Goal: Task Accomplishment & Management: Manage account settings

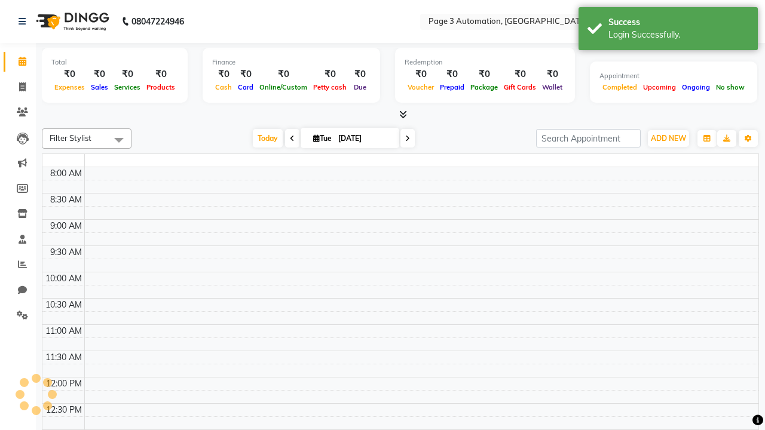
select select "en"
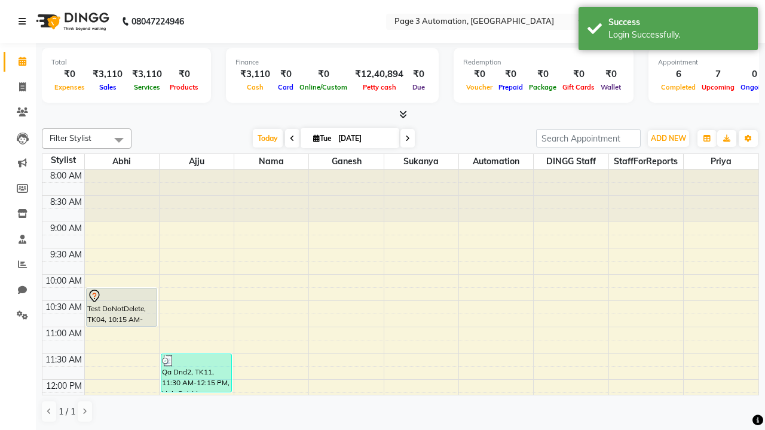
click at [24, 22] on icon at bounding box center [22, 21] width 7 height 8
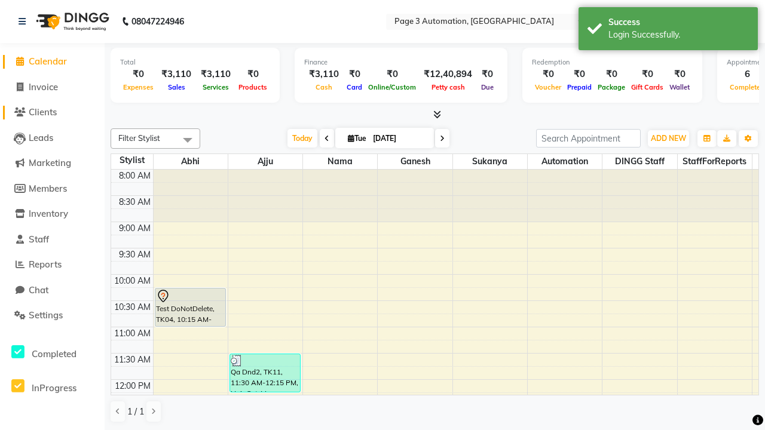
click at [52, 112] on span "Clients" at bounding box center [43, 111] width 28 height 11
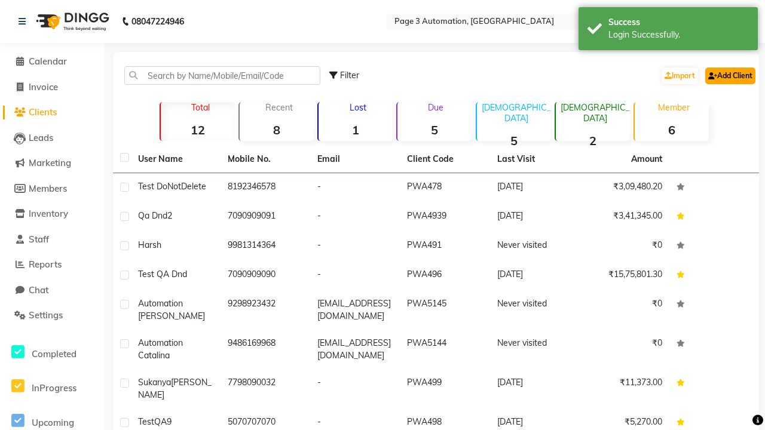
click at [729, 75] on link "Add Client" at bounding box center [730, 76] width 50 height 17
select select "22"
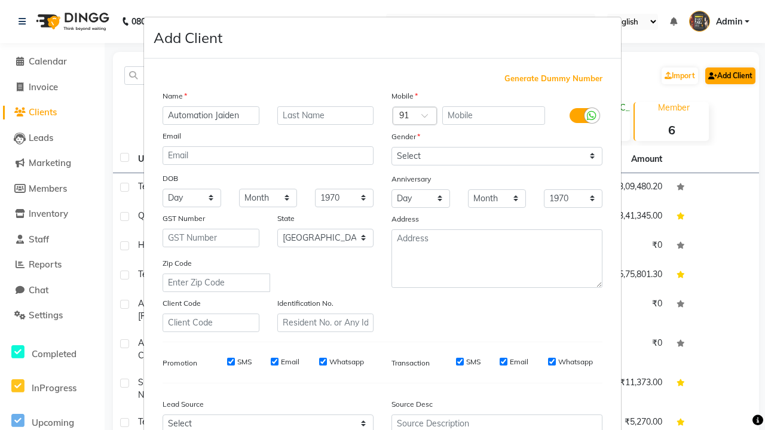
type input "Automation Jaiden"
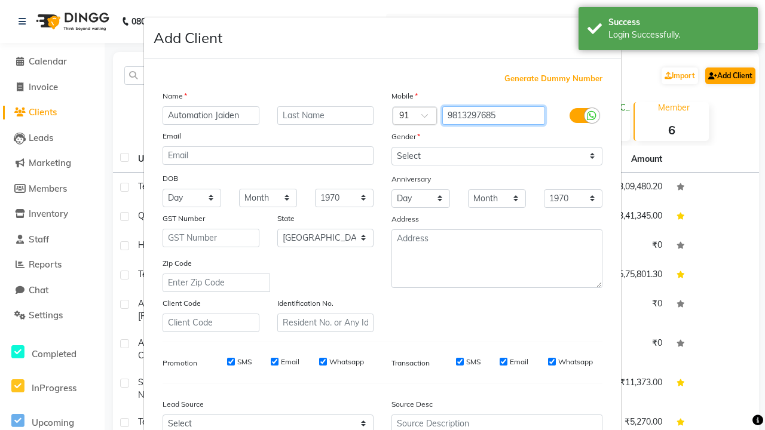
type input "9813297685"
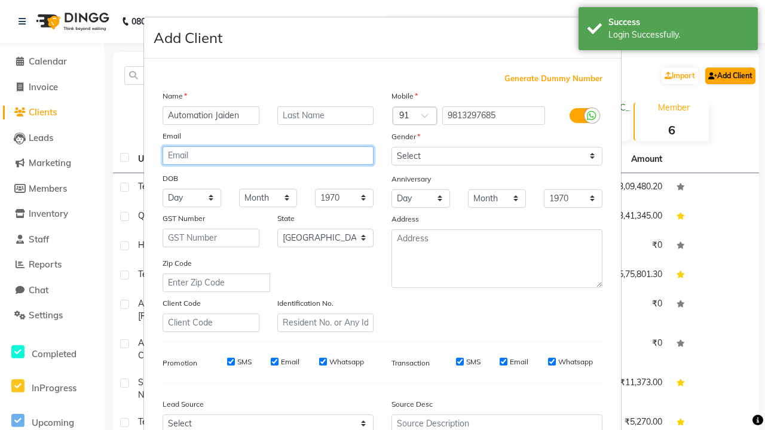
type input "36ltD9oRWr@gAwuQ.com"
select select "male"
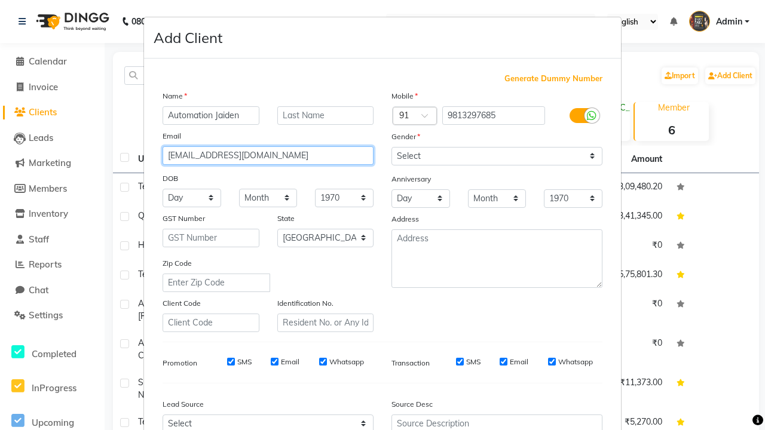
type input "36ltD9oRWr@gAwuQ.com"
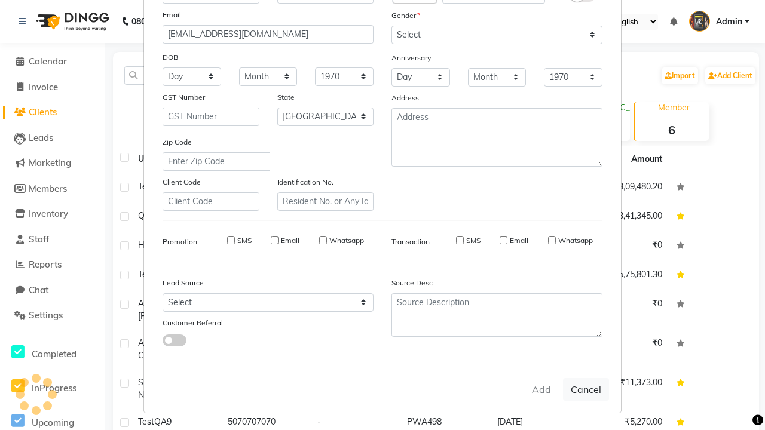
select select
select select "null"
select select
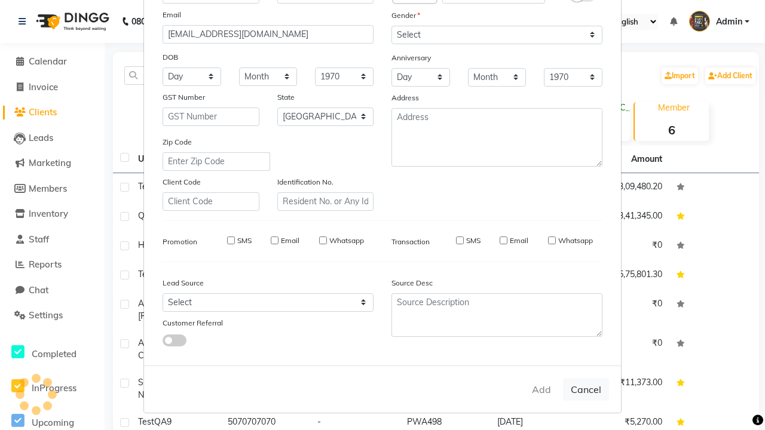
select select
checkbox input "false"
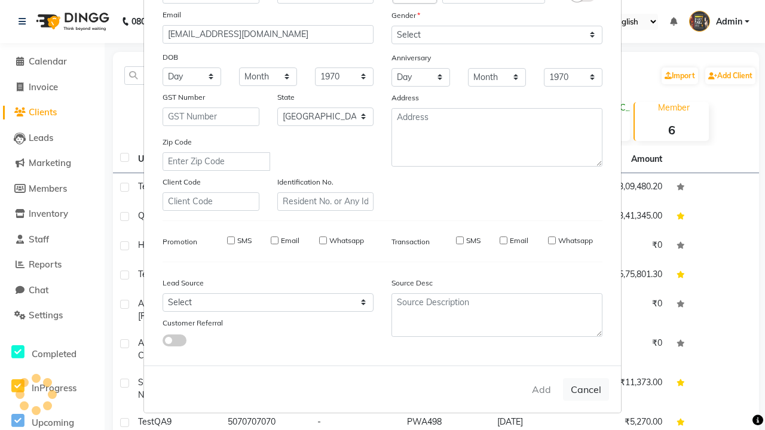
checkbox input "false"
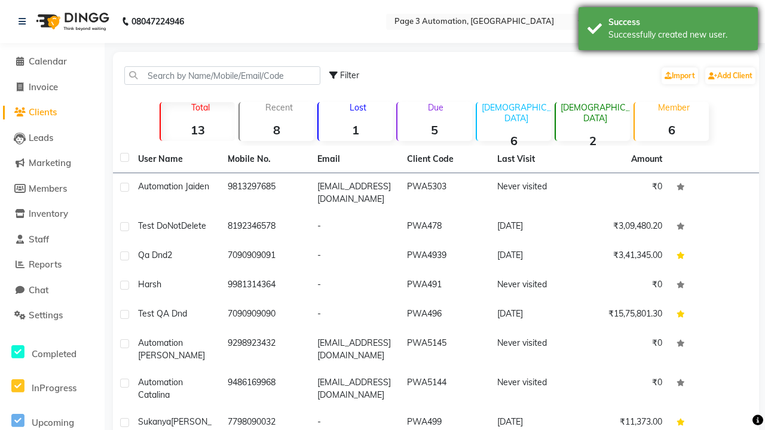
click at [668, 30] on div "Successfully created new user." at bounding box center [678, 35] width 140 height 13
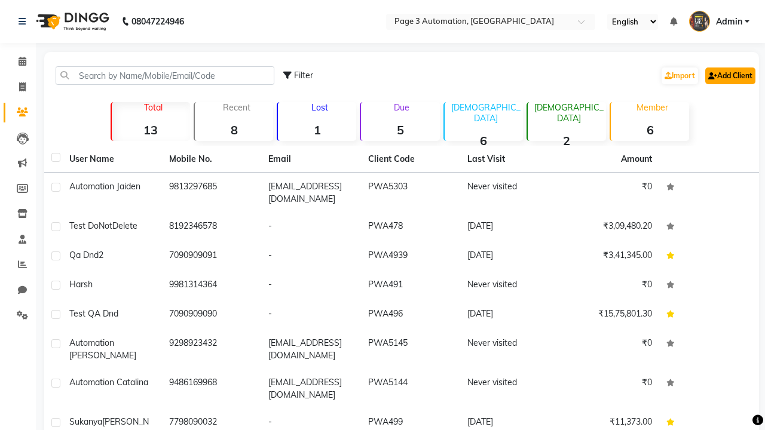
click at [729, 75] on link "Add Client" at bounding box center [730, 76] width 50 height 17
select select "22"
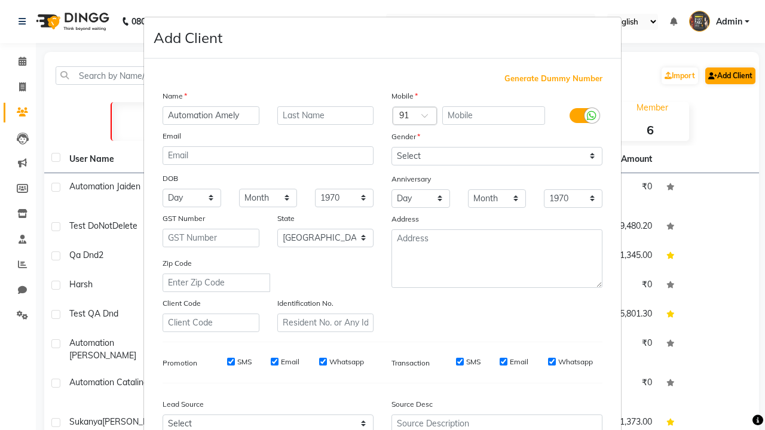
type input "Automation Amely"
type input "9524393987"
type input "[EMAIL_ADDRESS][DOMAIN_NAME]"
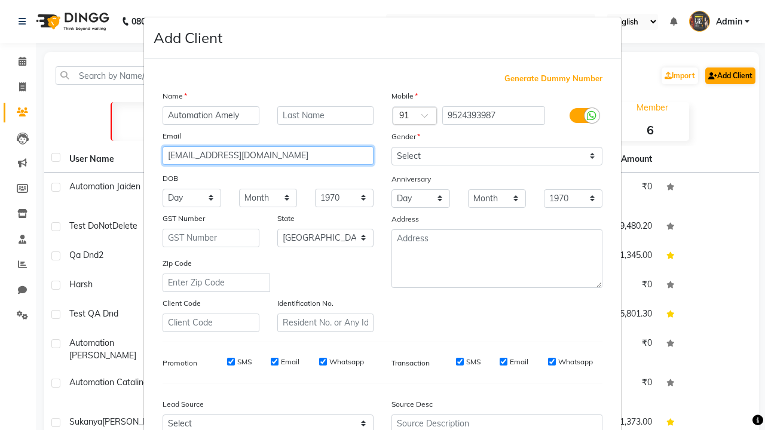
select select "male"
type input "[EMAIL_ADDRESS][DOMAIN_NAME]"
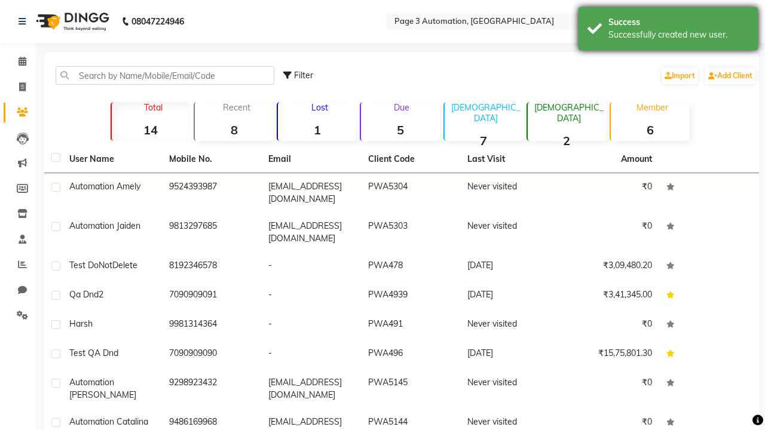
click at [668, 30] on div "Successfully created new user." at bounding box center [678, 35] width 140 height 13
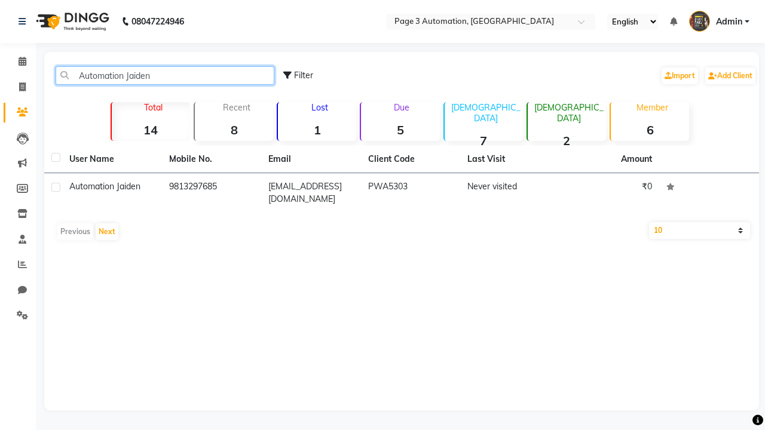
type input "Automation Jaiden"
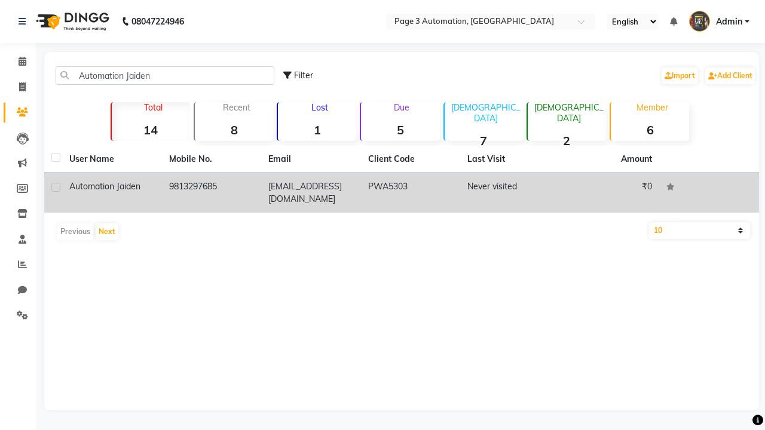
click at [402, 193] on td "PWA5303" at bounding box center [411, 192] width 100 height 39
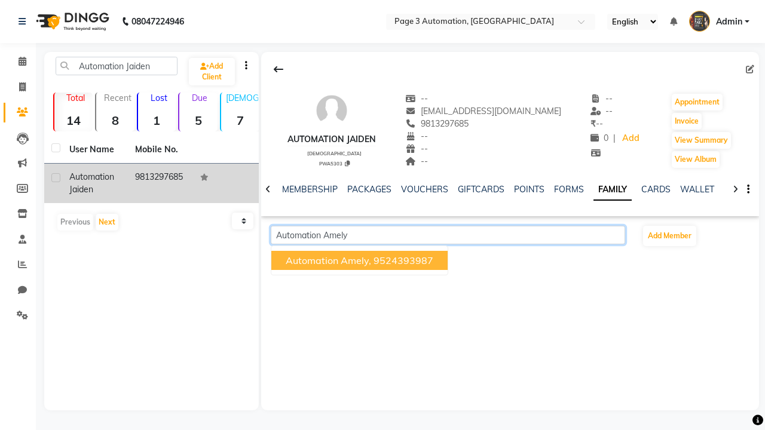
scroll to position [0, 211]
click at [360, 261] on span "Automation Amely," at bounding box center [328, 261] width 85 height 12
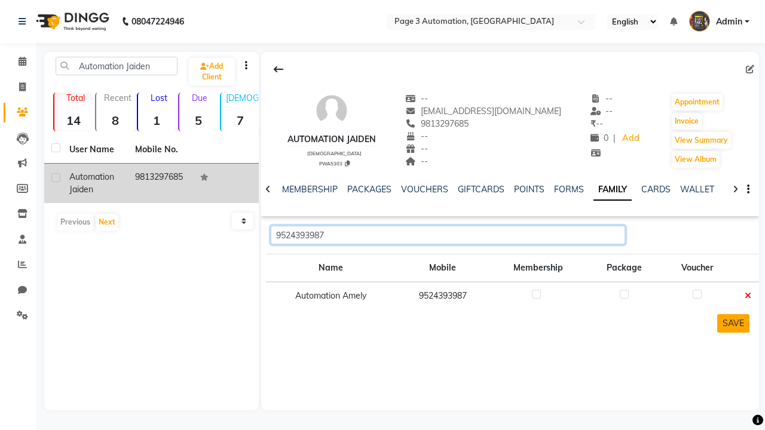
type input "9524393987"
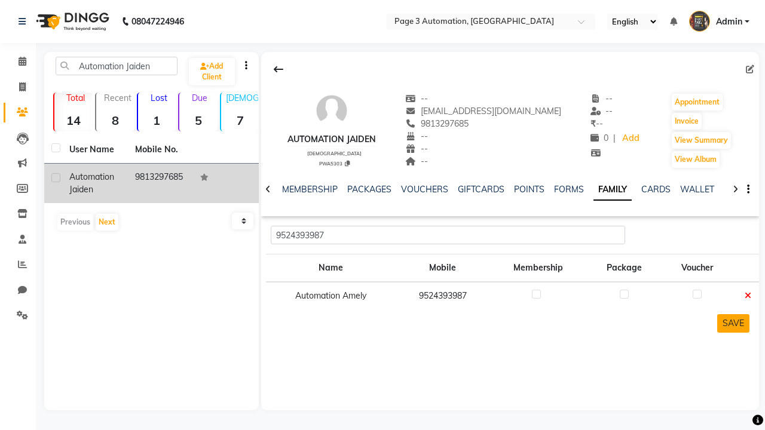
click at [733, 323] on button "SAVE" at bounding box center [733, 323] width 32 height 19
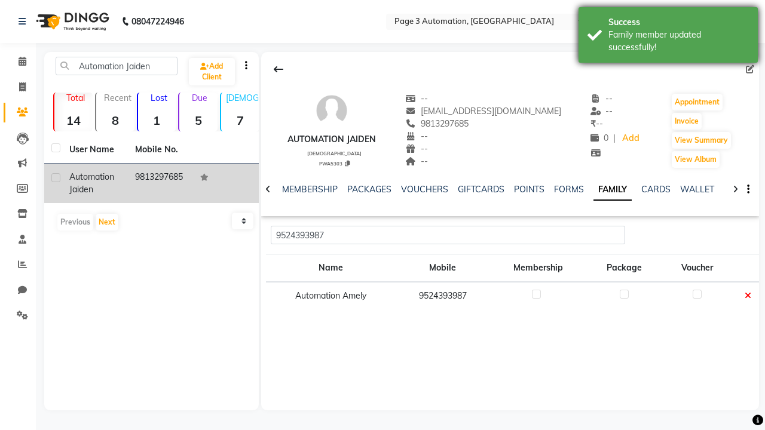
click at [668, 36] on div "Family member updated successfully!" at bounding box center [678, 41] width 140 height 25
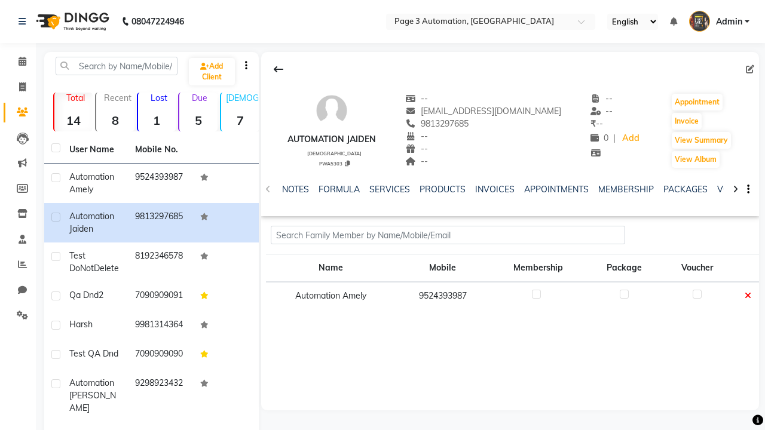
click at [747, 296] on icon at bounding box center [747, 296] width 7 height 8
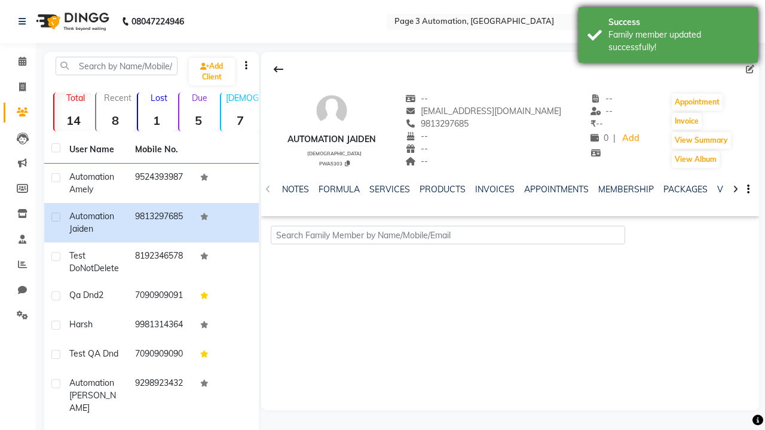
click at [668, 36] on div "Family member updated successfully!" at bounding box center [678, 41] width 140 height 25
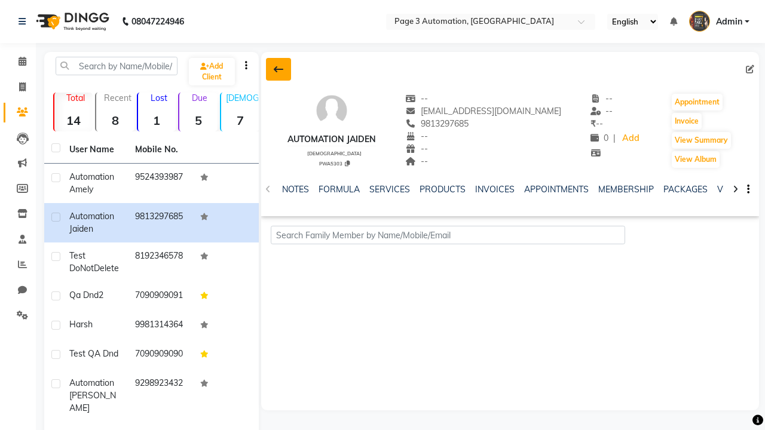
click at [278, 69] on icon at bounding box center [279, 70] width 10 height 10
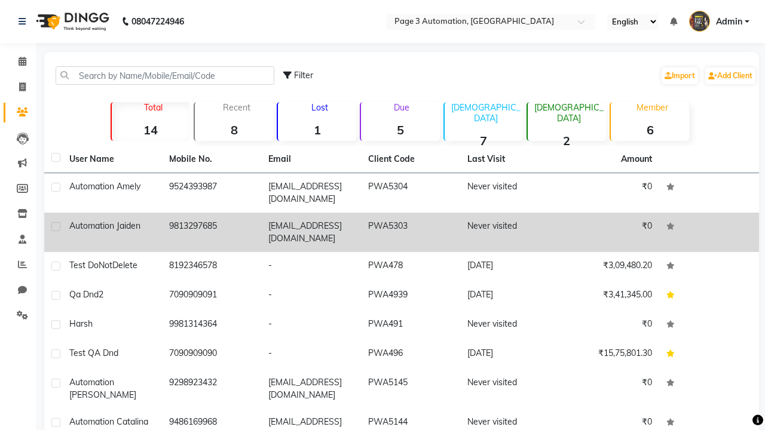
click at [56, 226] on label at bounding box center [55, 226] width 9 height 9
click at [56, 226] on input "checkbox" at bounding box center [55, 227] width 8 height 8
checkbox input "true"
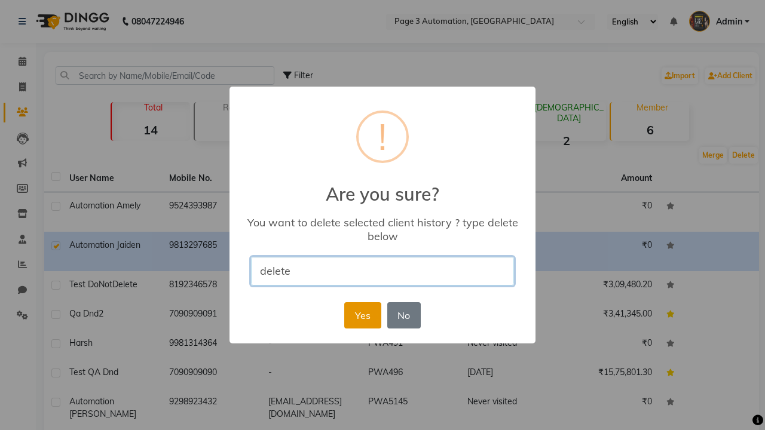
type input "delete"
click at [362, 315] on button "Yes" at bounding box center [362, 315] width 36 height 26
